Goal: Information Seeking & Learning: Learn about a topic

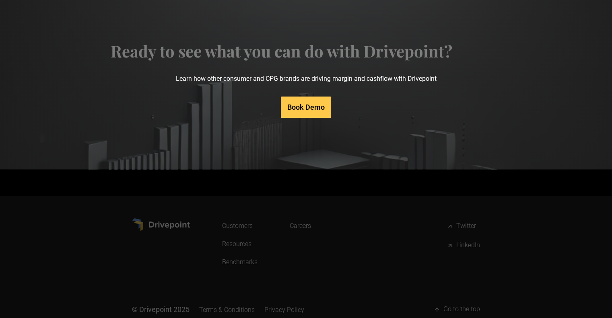
scroll to position [4062, 0]
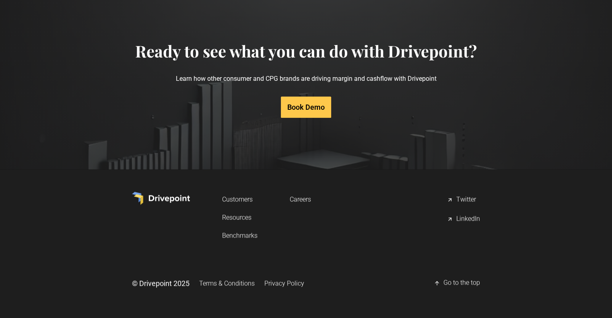
click at [243, 215] on link "Resources" at bounding box center [239, 217] width 35 height 15
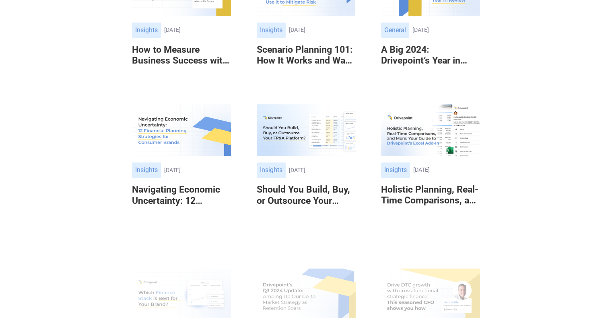
scroll to position [282, 0]
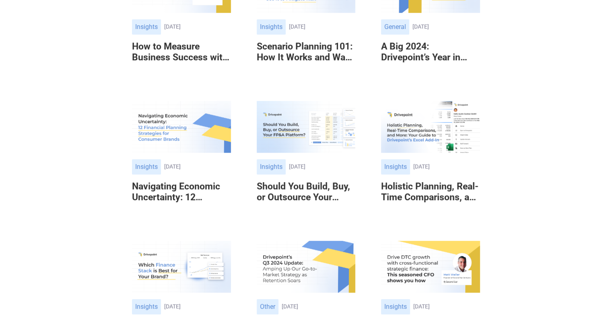
click at [284, 50] on h6 "Scenario Planning 101: How It Works and Ways eCommerce Brands Can Use It to Mit…" at bounding box center [306, 52] width 99 height 22
